Goal: Check status: Check status

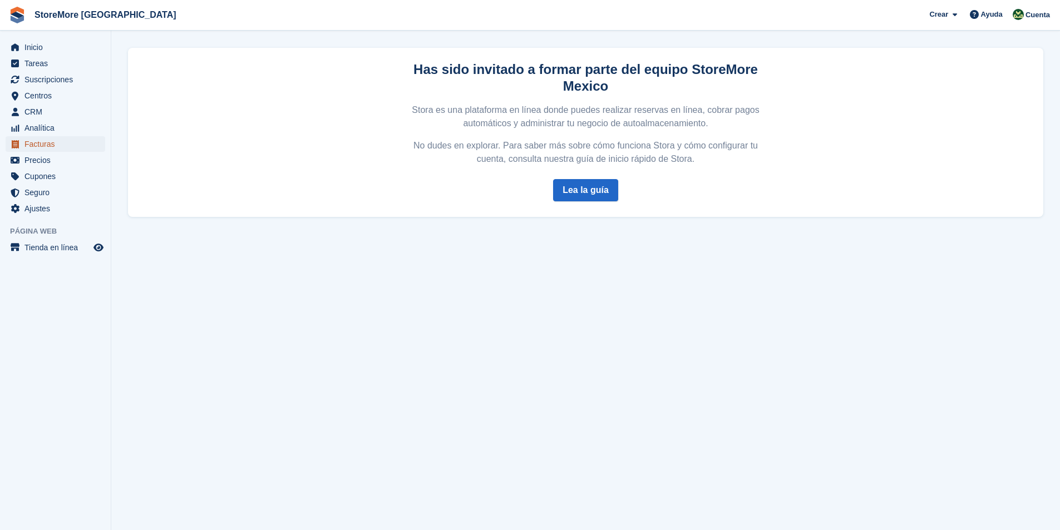
click at [33, 145] on span "Facturas" at bounding box center [57, 144] width 67 height 16
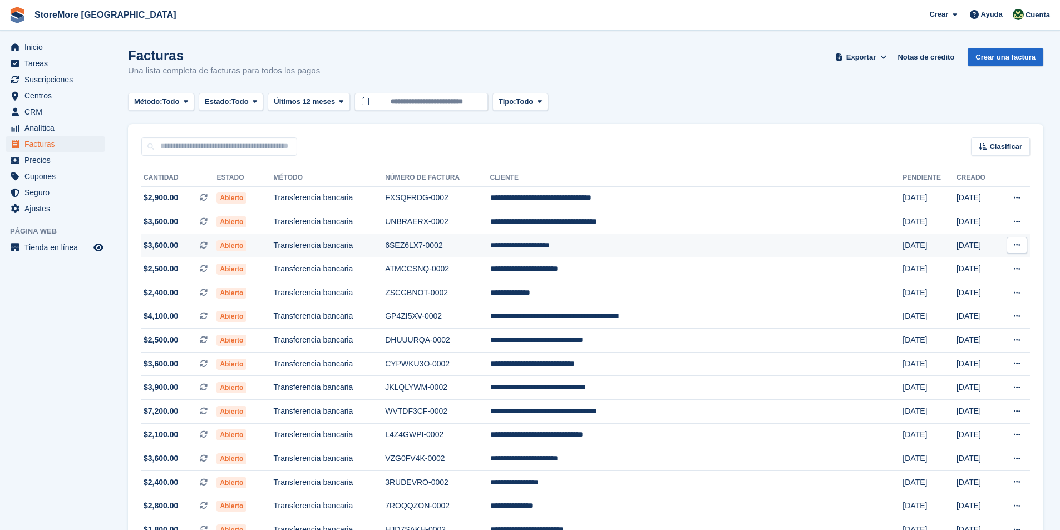
click at [246, 246] on span "Abierto" at bounding box center [231, 245] width 30 height 11
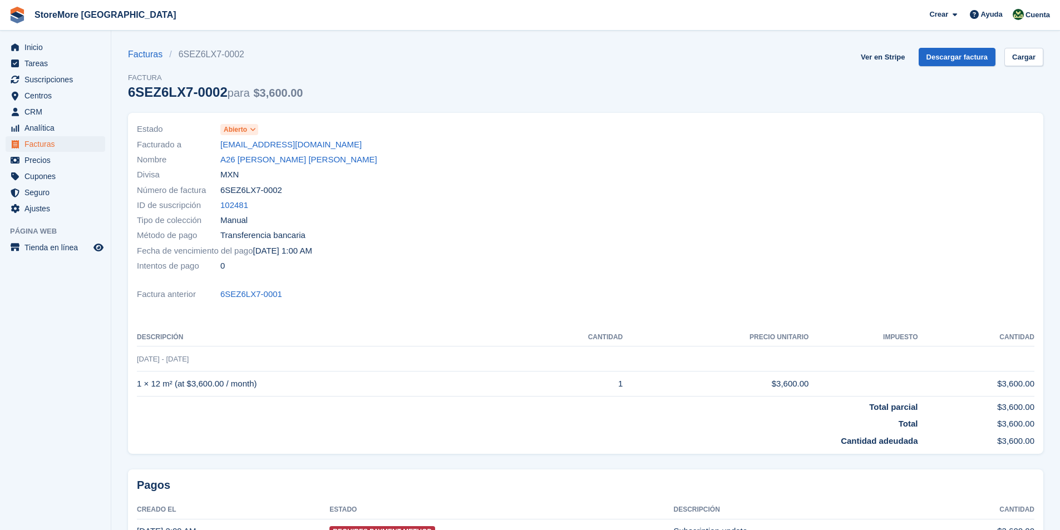
click at [254, 131] on icon at bounding box center [253, 129] width 6 height 7
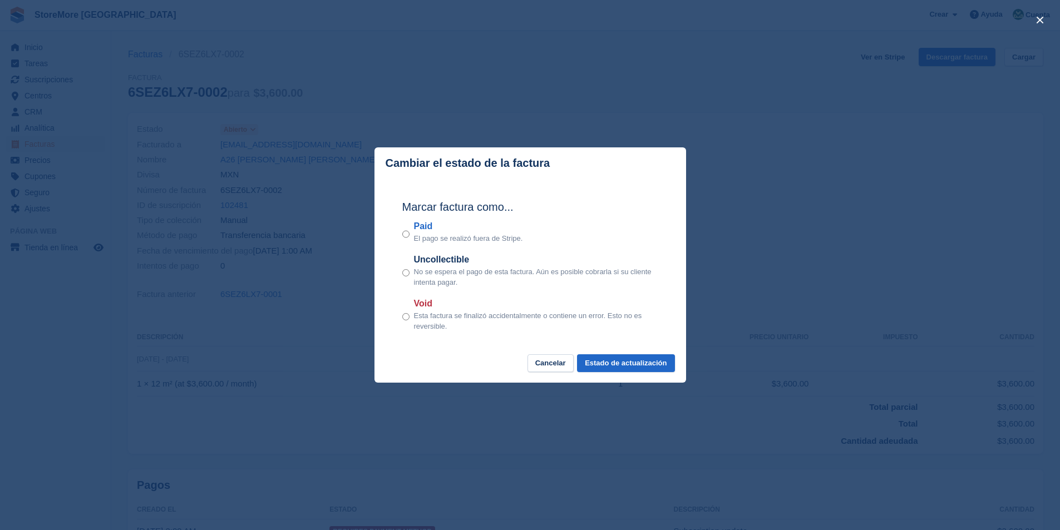
click at [414, 234] on p "El pago se realizó fuera de Stripe." at bounding box center [468, 238] width 109 height 11
click at [641, 366] on button "Estado de actualización" at bounding box center [625, 363] width 97 height 18
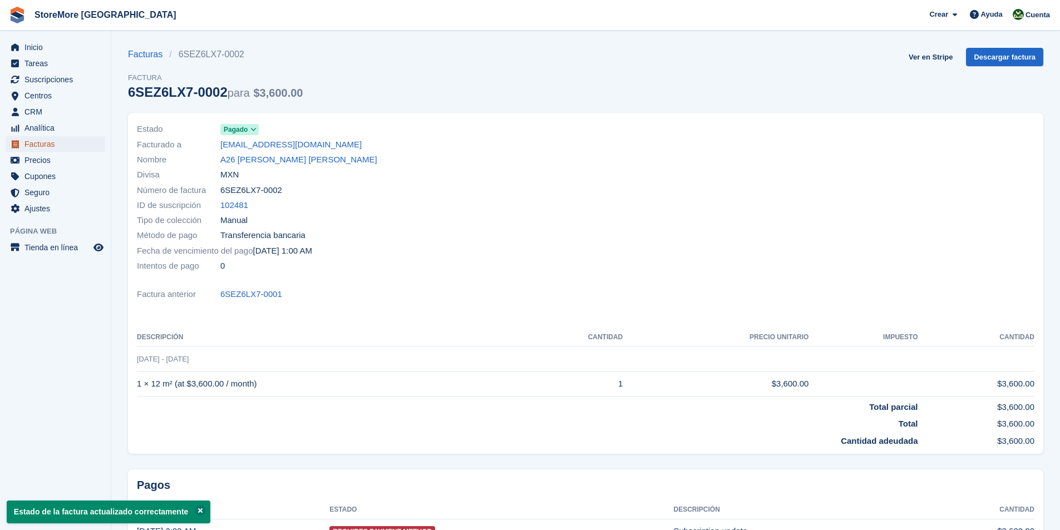
click at [44, 142] on span "Facturas" at bounding box center [57, 144] width 67 height 16
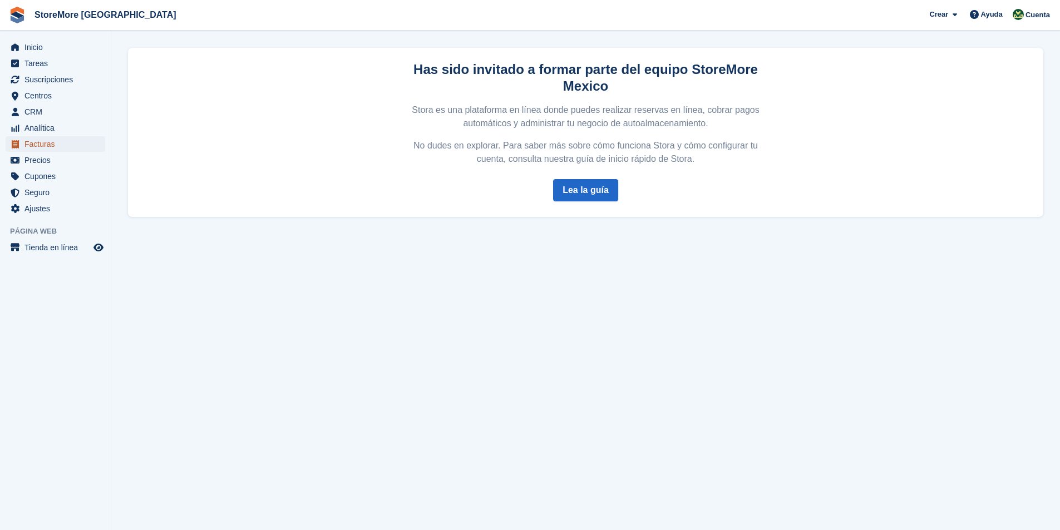
click at [43, 146] on span "Facturas" at bounding box center [57, 144] width 67 height 16
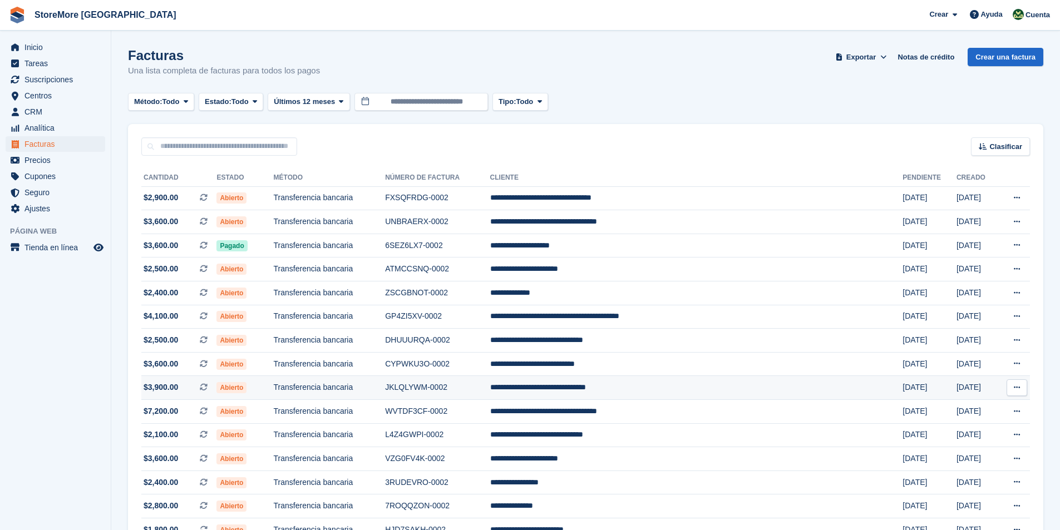
click at [246, 388] on span "Abierto" at bounding box center [231, 387] width 30 height 11
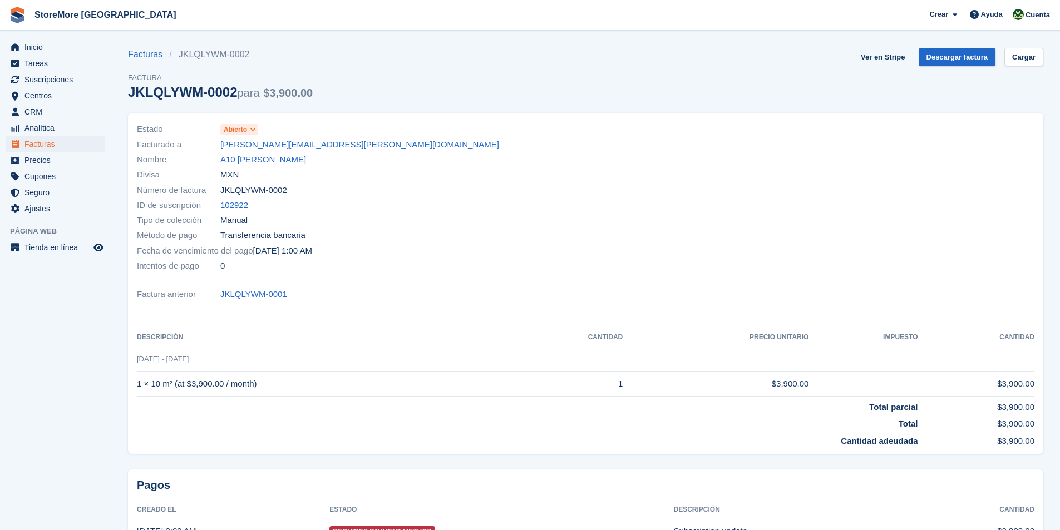
click at [253, 129] on icon at bounding box center [253, 129] width 6 height 7
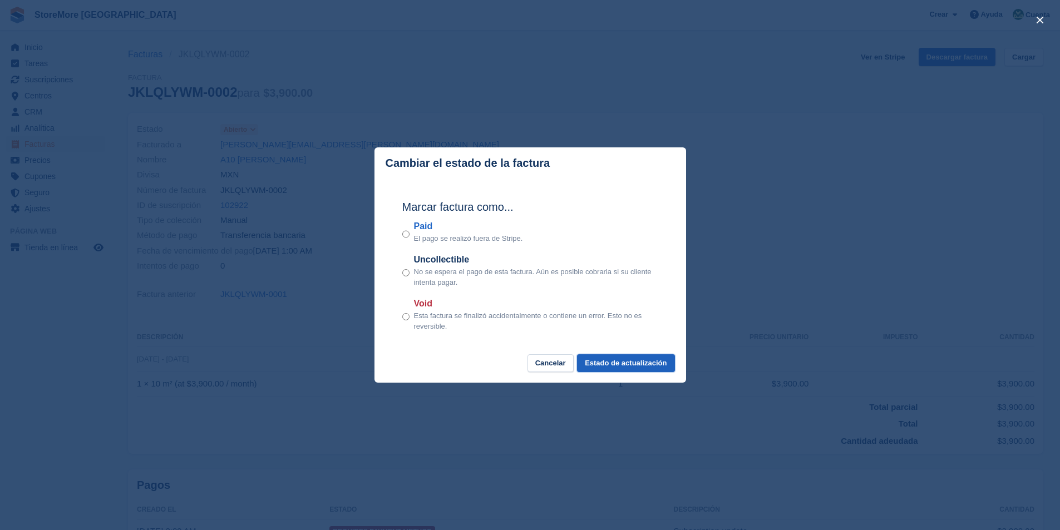
click at [636, 366] on button "Estado de actualización" at bounding box center [625, 363] width 97 height 18
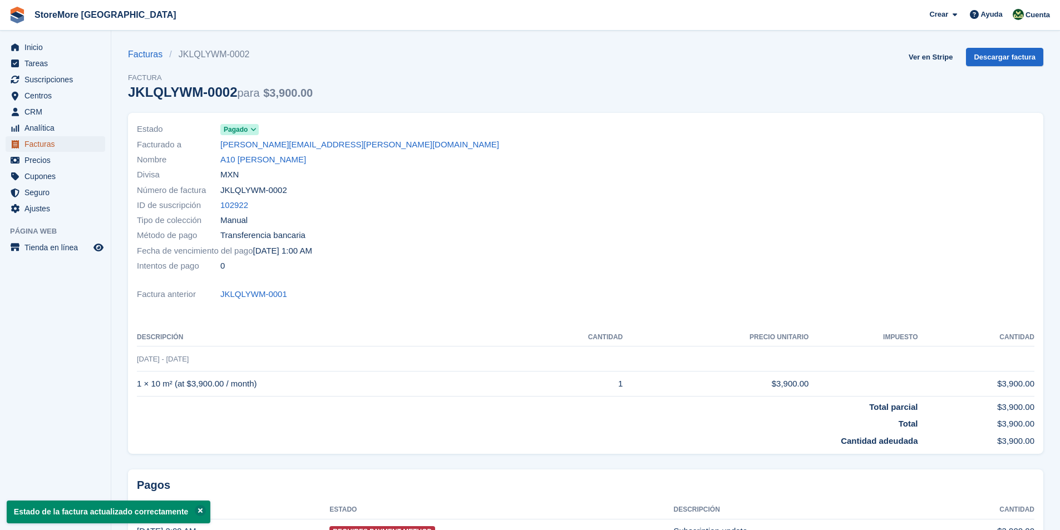
click at [52, 144] on span "Facturas" at bounding box center [57, 144] width 67 height 16
